Goal: Entertainment & Leisure: Consume media (video, audio)

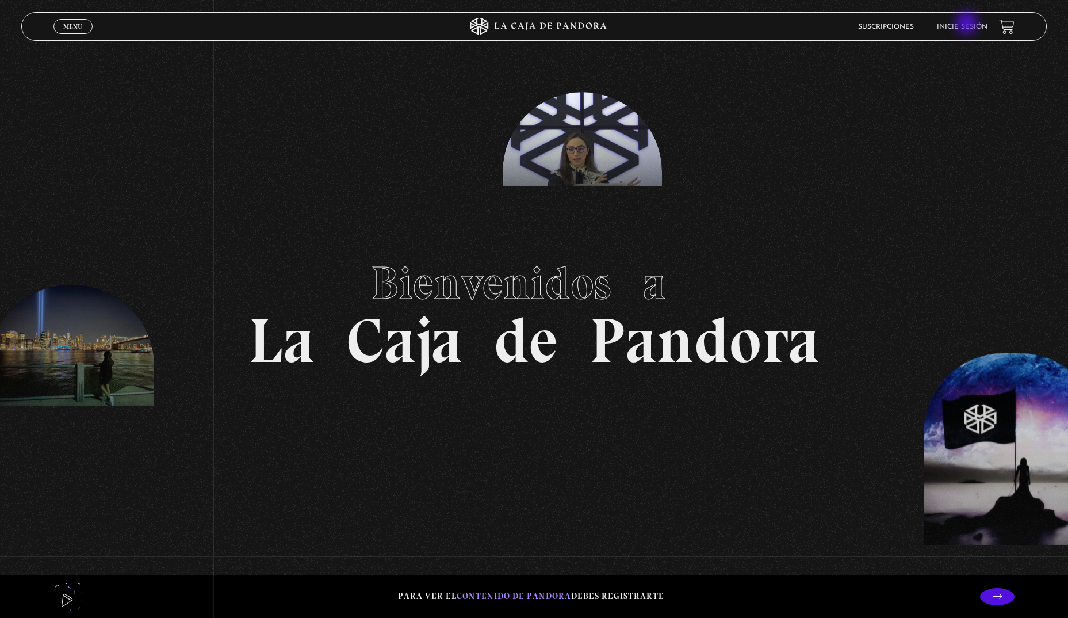
click at [969, 22] on li "Inicie sesión" at bounding box center [962, 27] width 51 height 18
click at [980, 30] on link "Inicie sesión" at bounding box center [962, 27] width 51 height 7
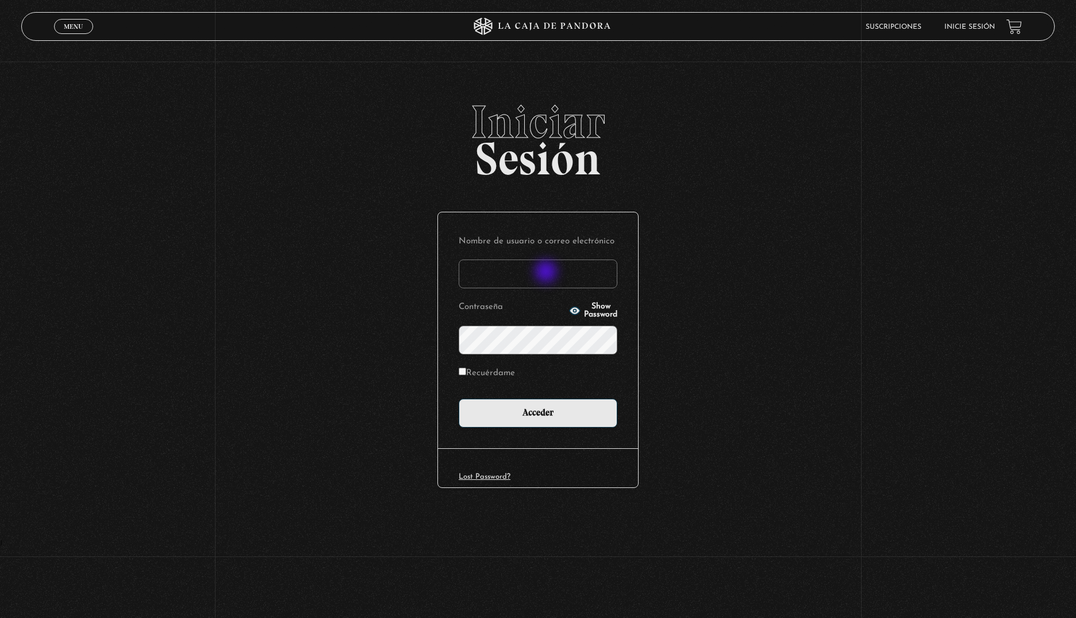
click at [547, 273] on input "Nombre de usuario o correo electrónico" at bounding box center [538, 273] width 159 height 29
click at [547, 273] on input "ale.98-@hotmail" at bounding box center [538, 273] width 159 height 29
type input "ale.98-@hotmail.com"
click at [459, 398] on input "Acceder" at bounding box center [538, 412] width 159 height 29
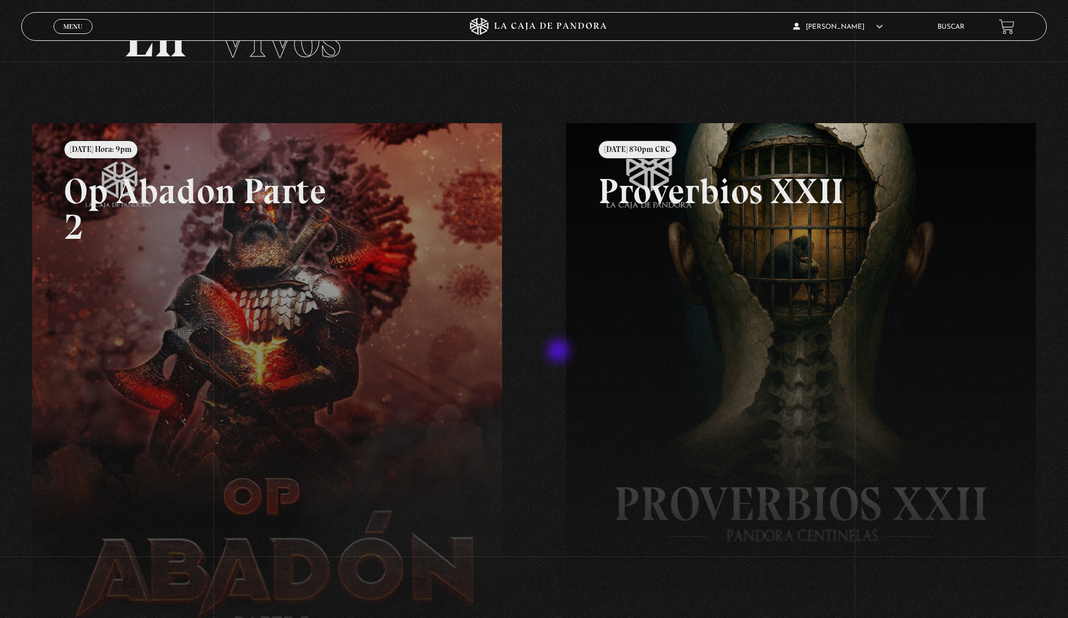
scroll to position [115, 0]
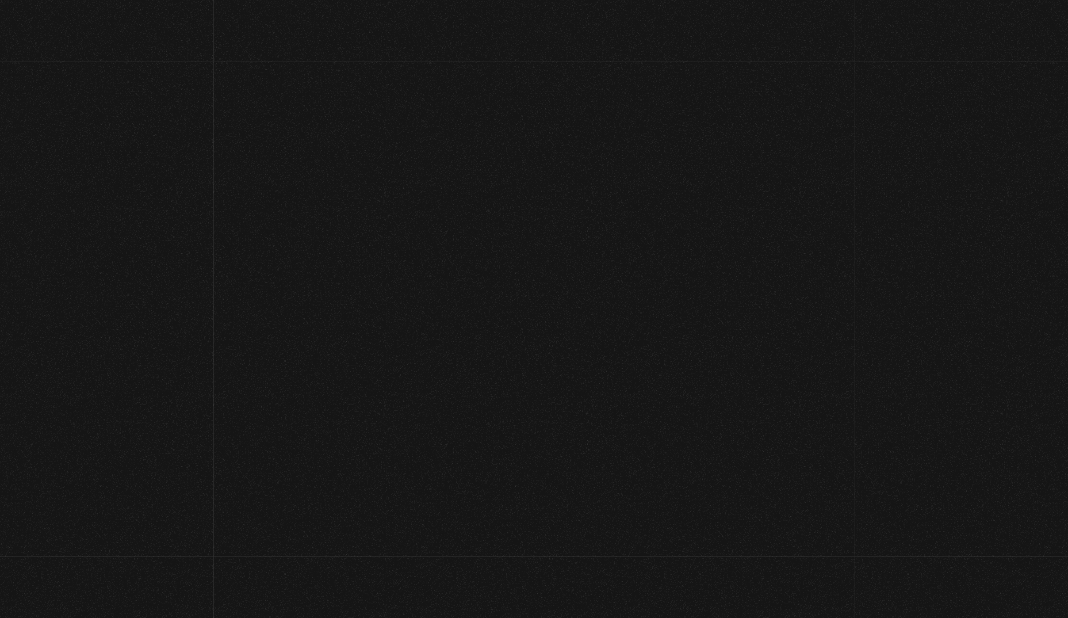
scroll to position [100, 0]
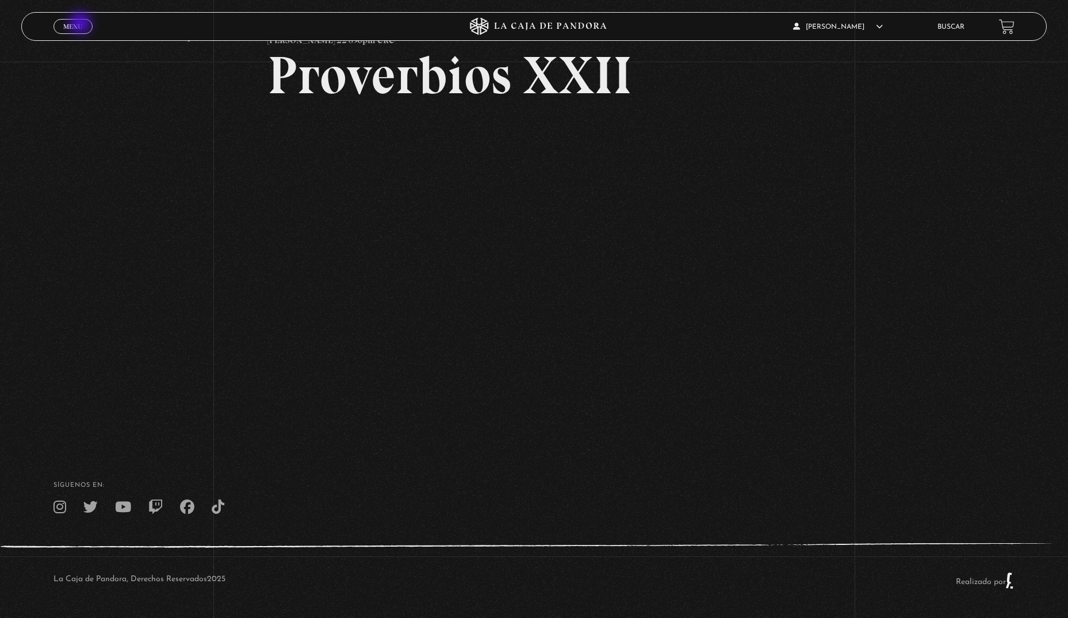
click at [82, 24] on span "Menu" at bounding box center [72, 26] width 19 height 7
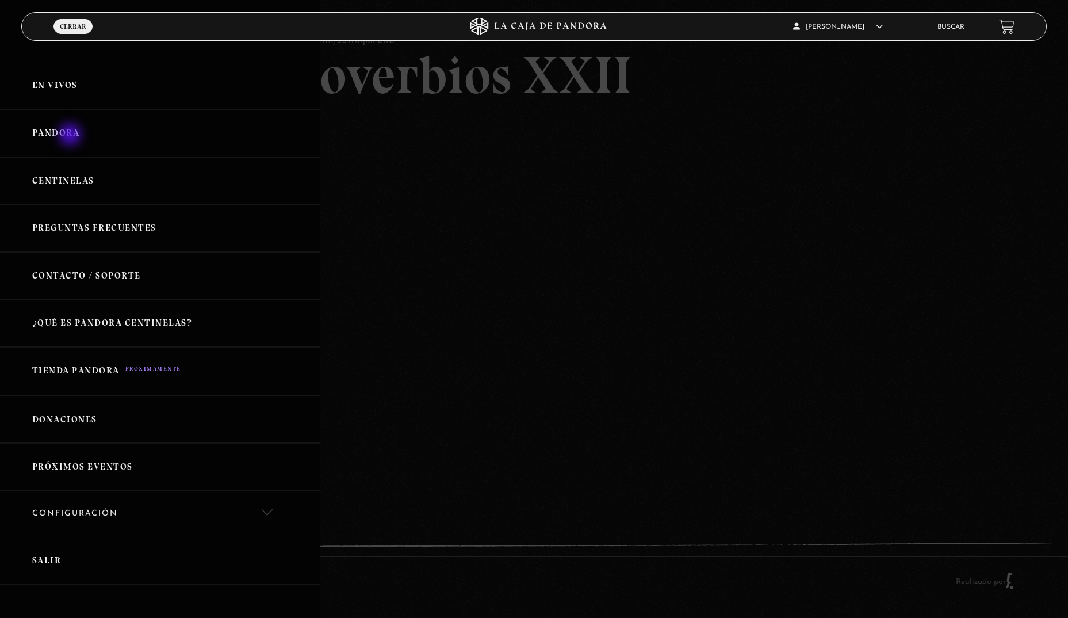
click at [71, 136] on link "Pandora" at bounding box center [160, 133] width 320 height 48
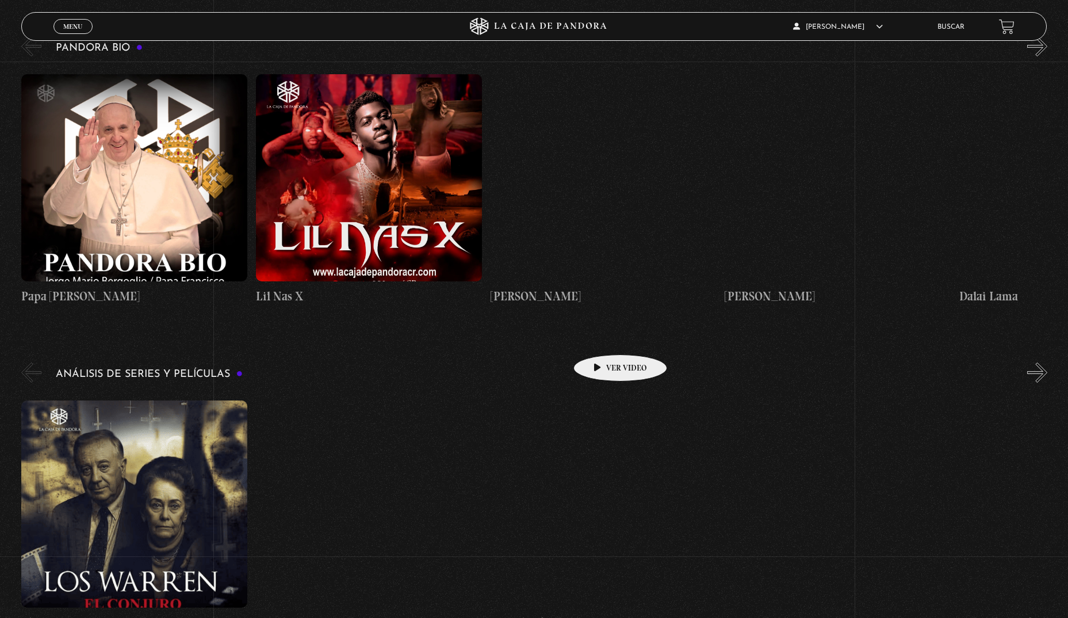
scroll to position [1804, 0]
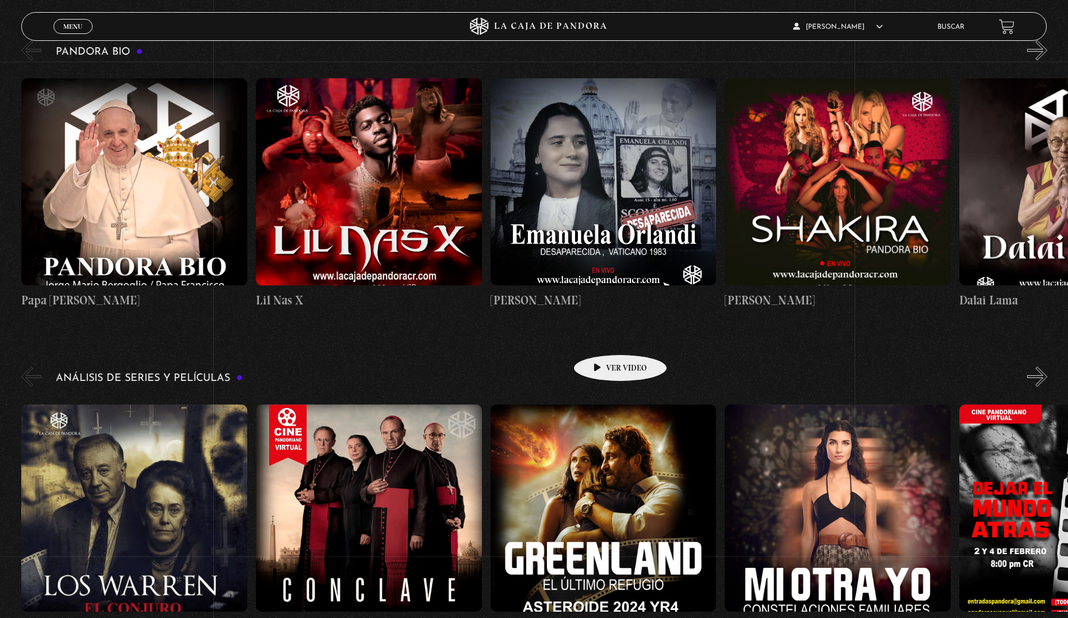
click at [152, 476] on figure at bounding box center [134, 507] width 226 height 207
